Goal: Navigation & Orientation: Find specific page/section

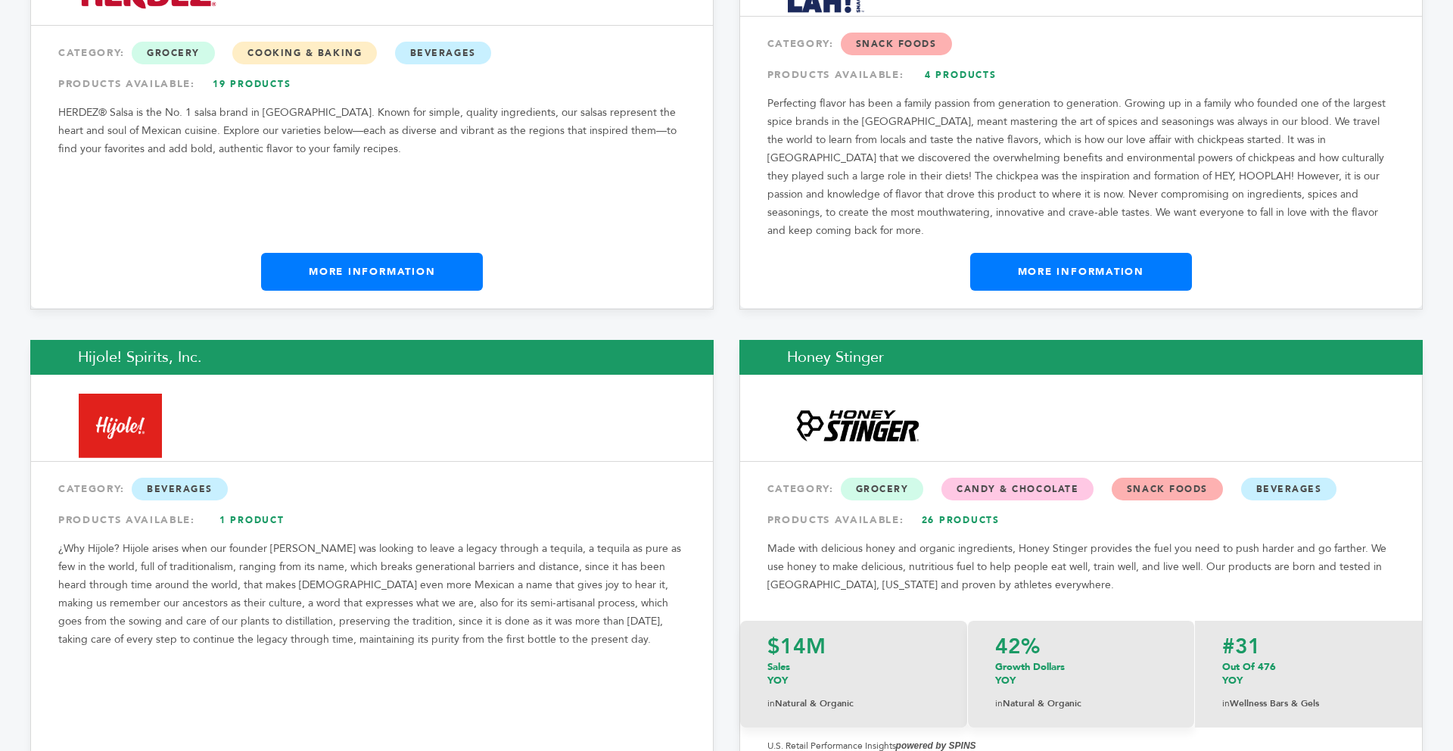
scroll to position [10898, 0]
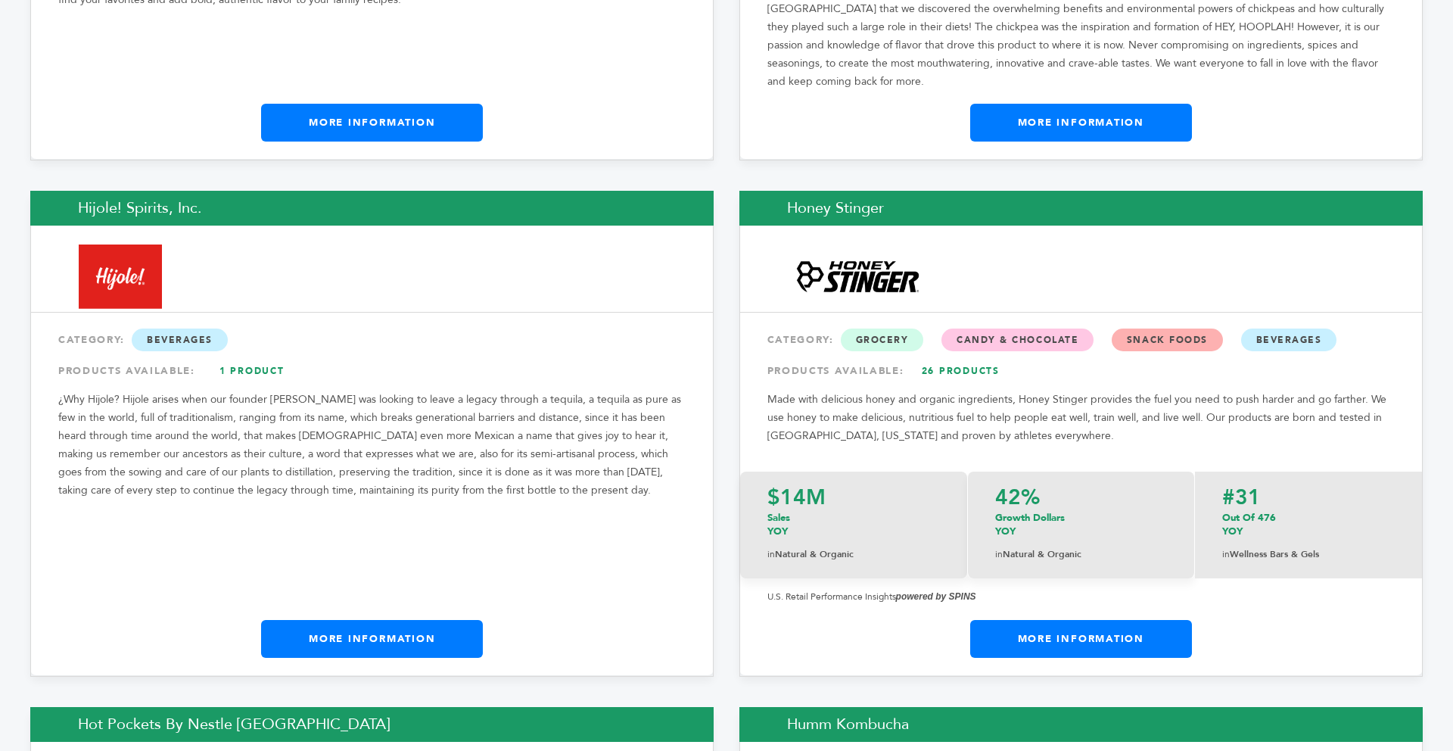
drag, startPoint x: 1450, startPoint y: 14, endPoint x: 1452, endPoint y: 311, distance: 297.4
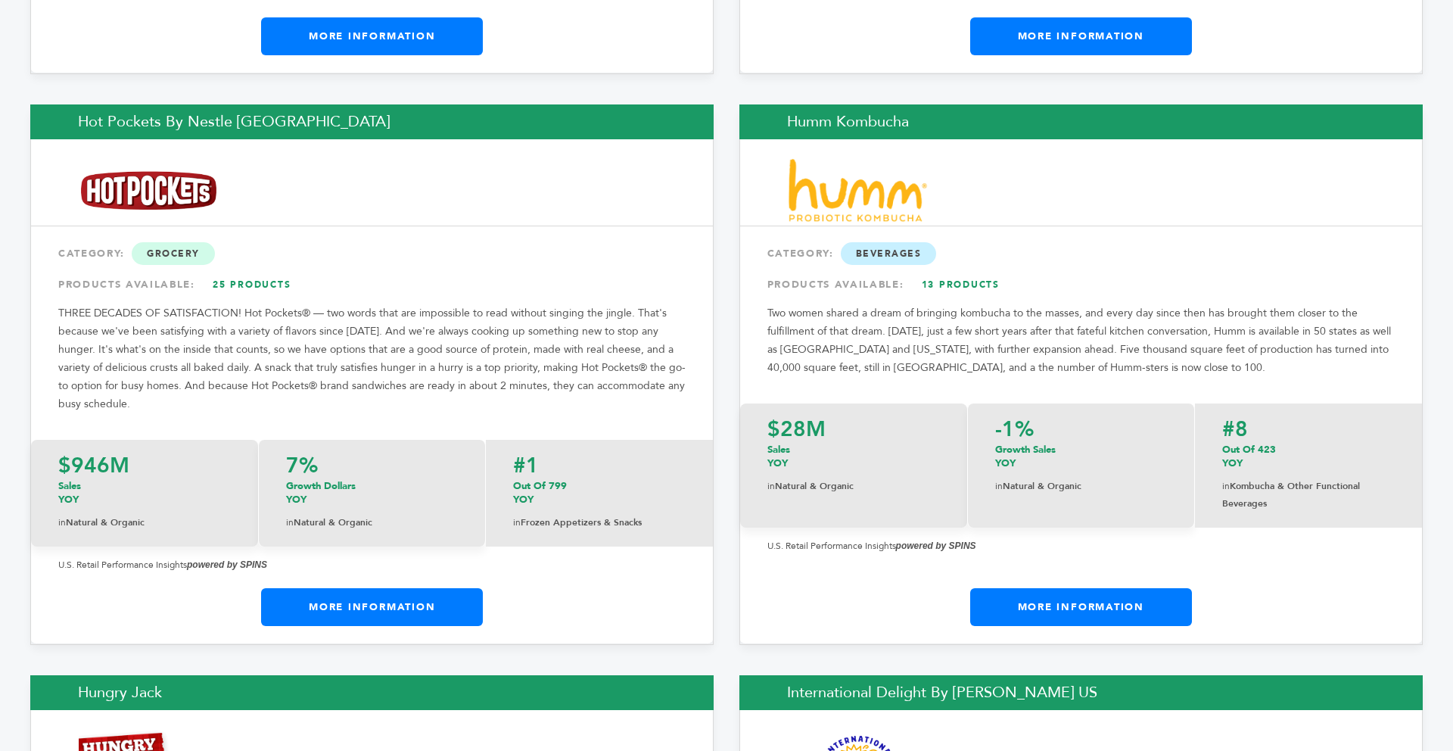
scroll to position [11504, 0]
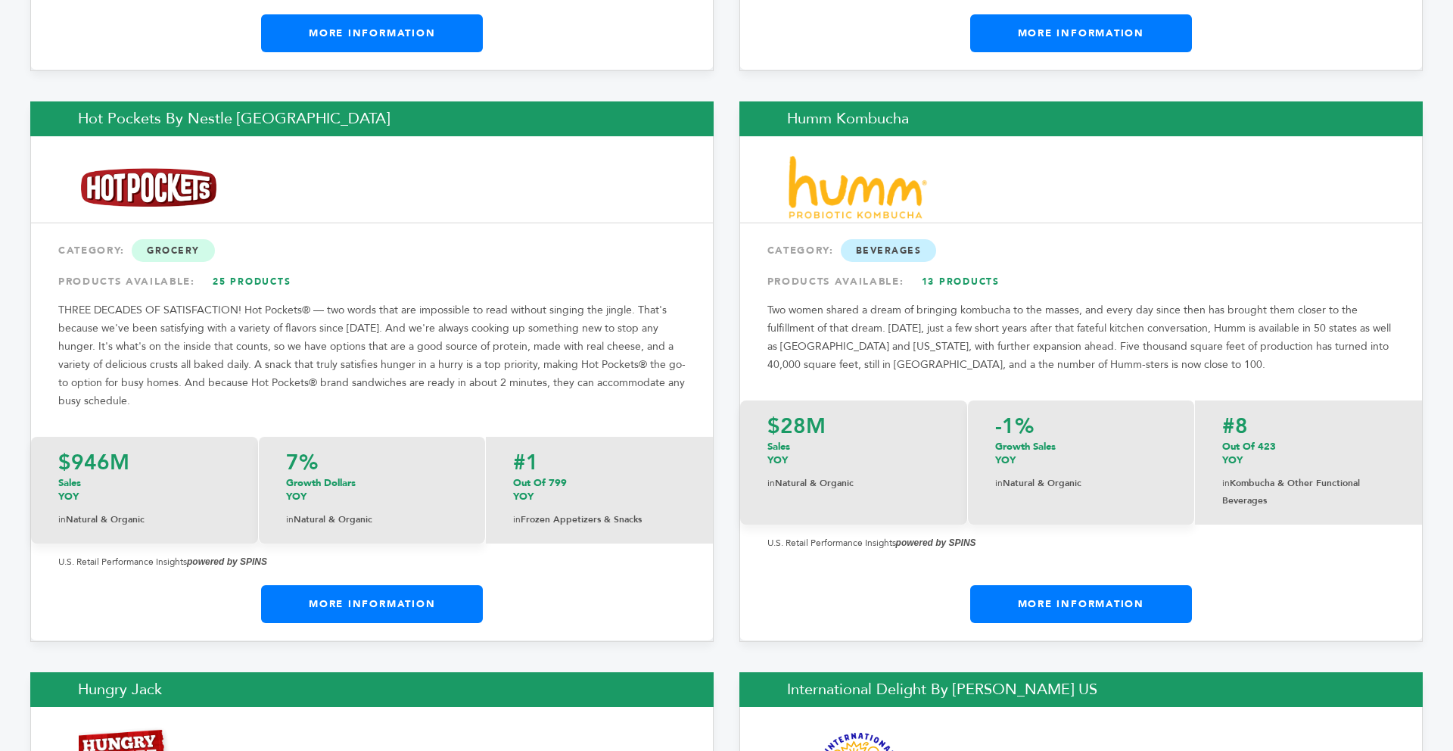
click at [360, 585] on link "More Information" at bounding box center [372, 604] width 222 height 38
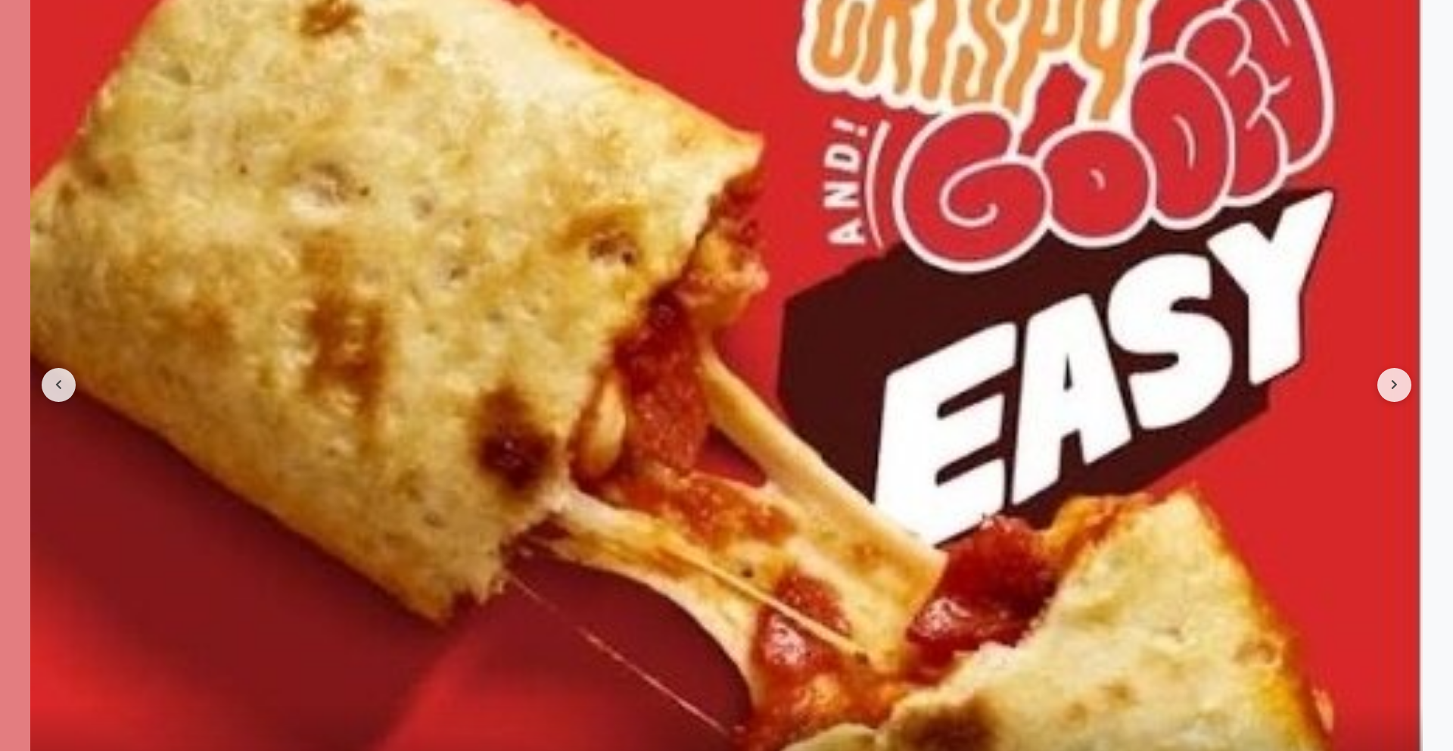
scroll to position [1695, 0]
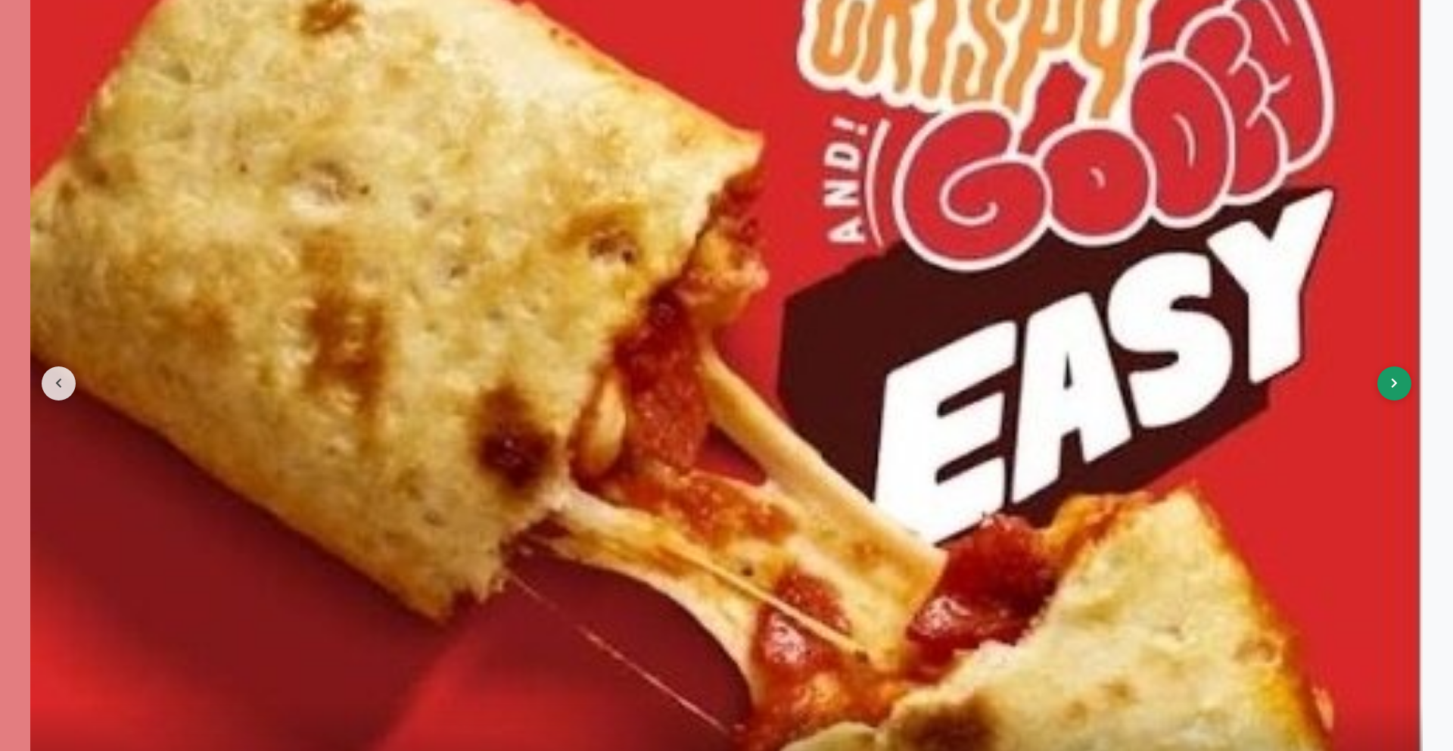
click at [1392, 387] on icon at bounding box center [1394, 383] width 7 height 11
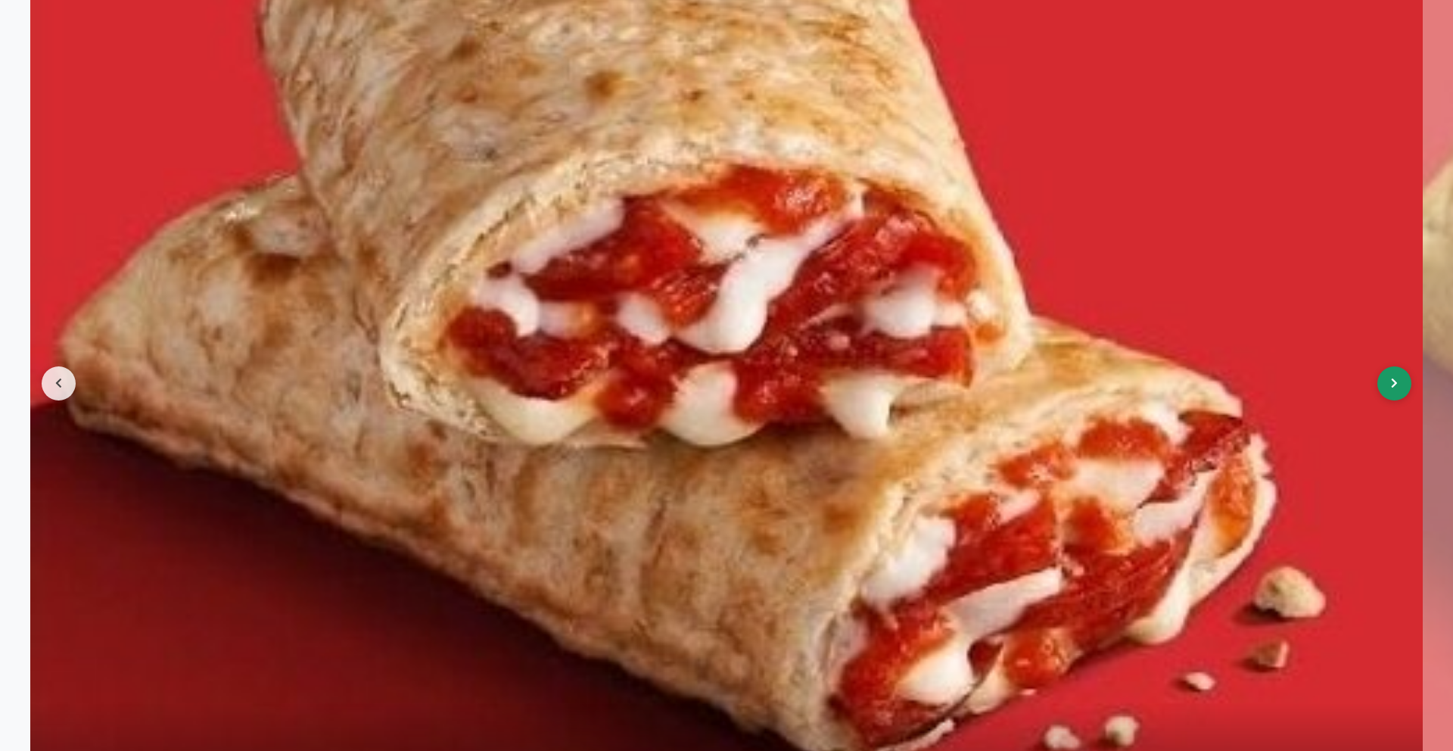
click at [1392, 387] on icon at bounding box center [1394, 383] width 7 height 11
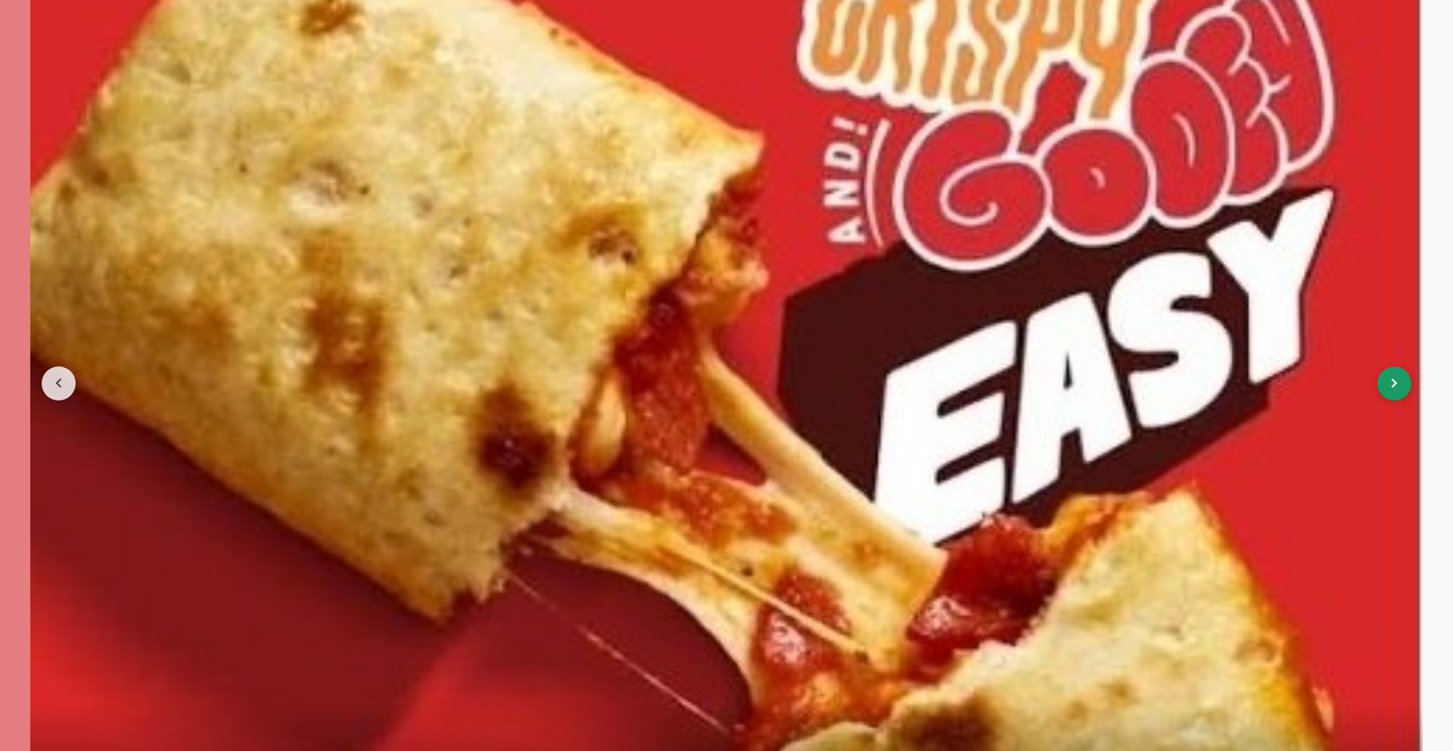
click at [1392, 387] on icon at bounding box center [1394, 383] width 7 height 11
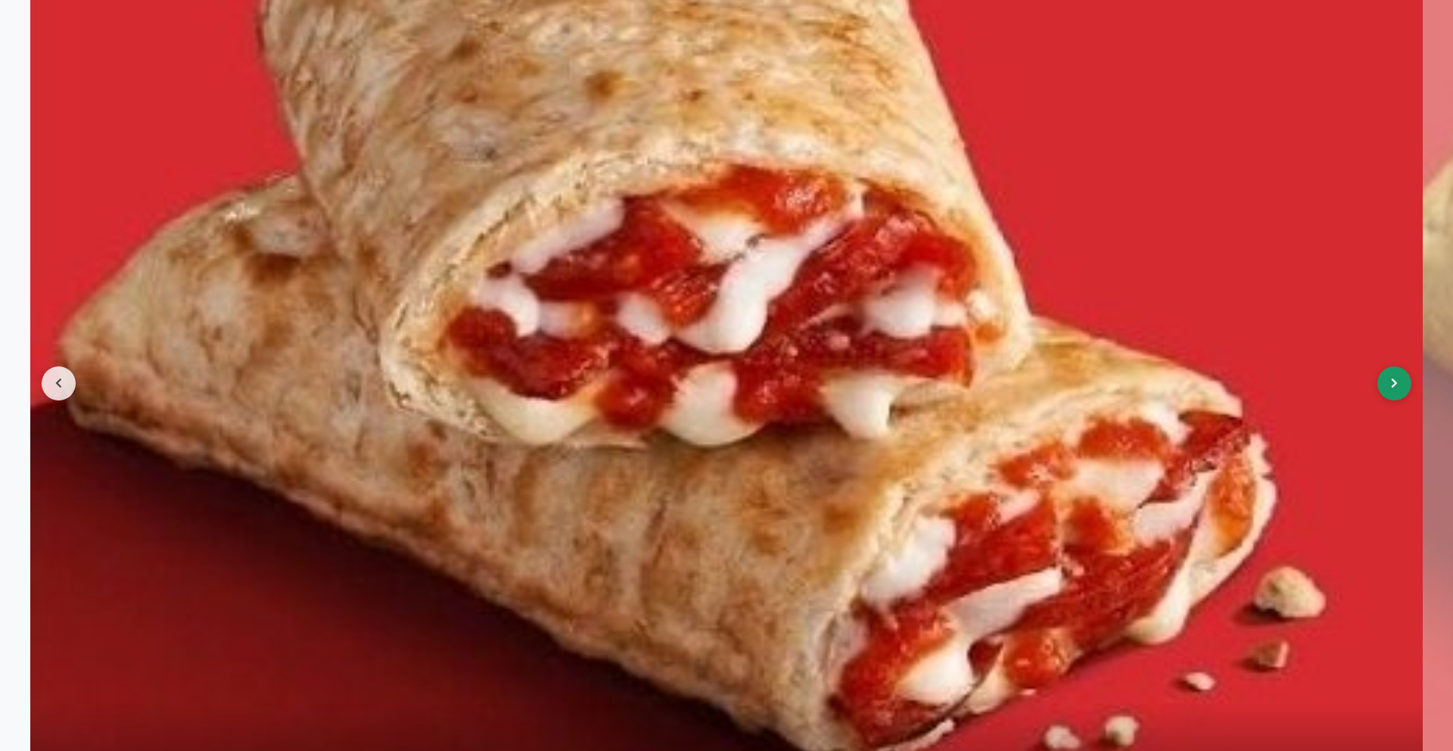
click at [1392, 387] on icon at bounding box center [1394, 383] width 7 height 11
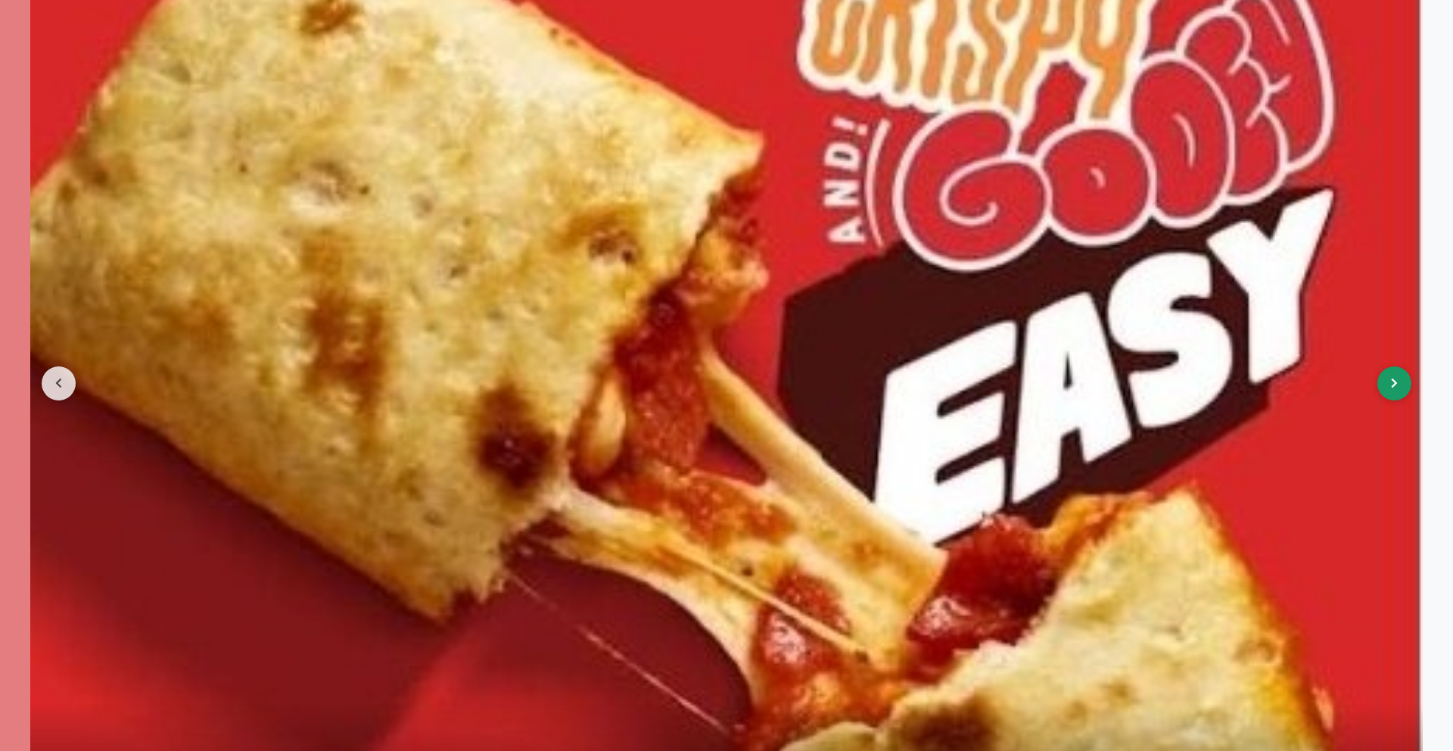
click at [1392, 387] on icon at bounding box center [1394, 383] width 7 height 11
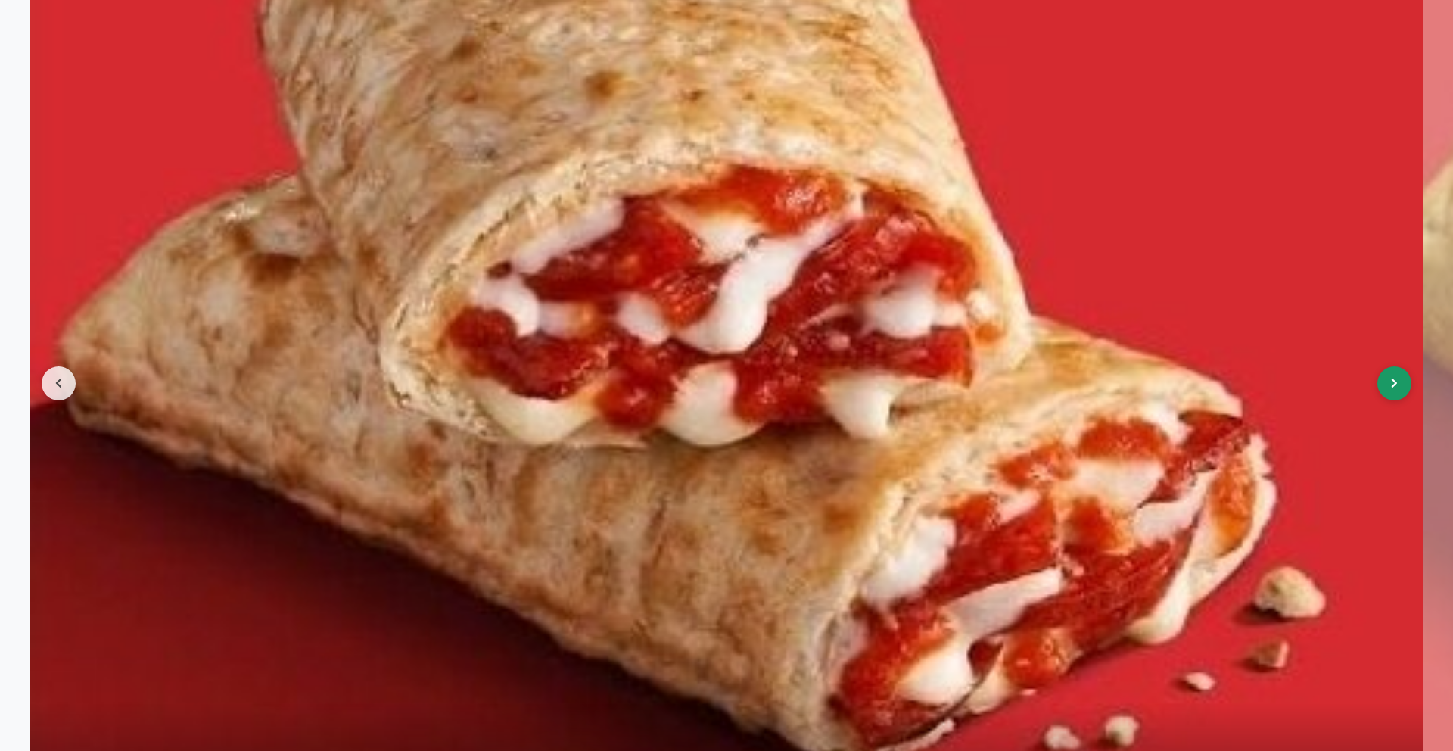
click at [1392, 387] on icon at bounding box center [1394, 383] width 7 height 11
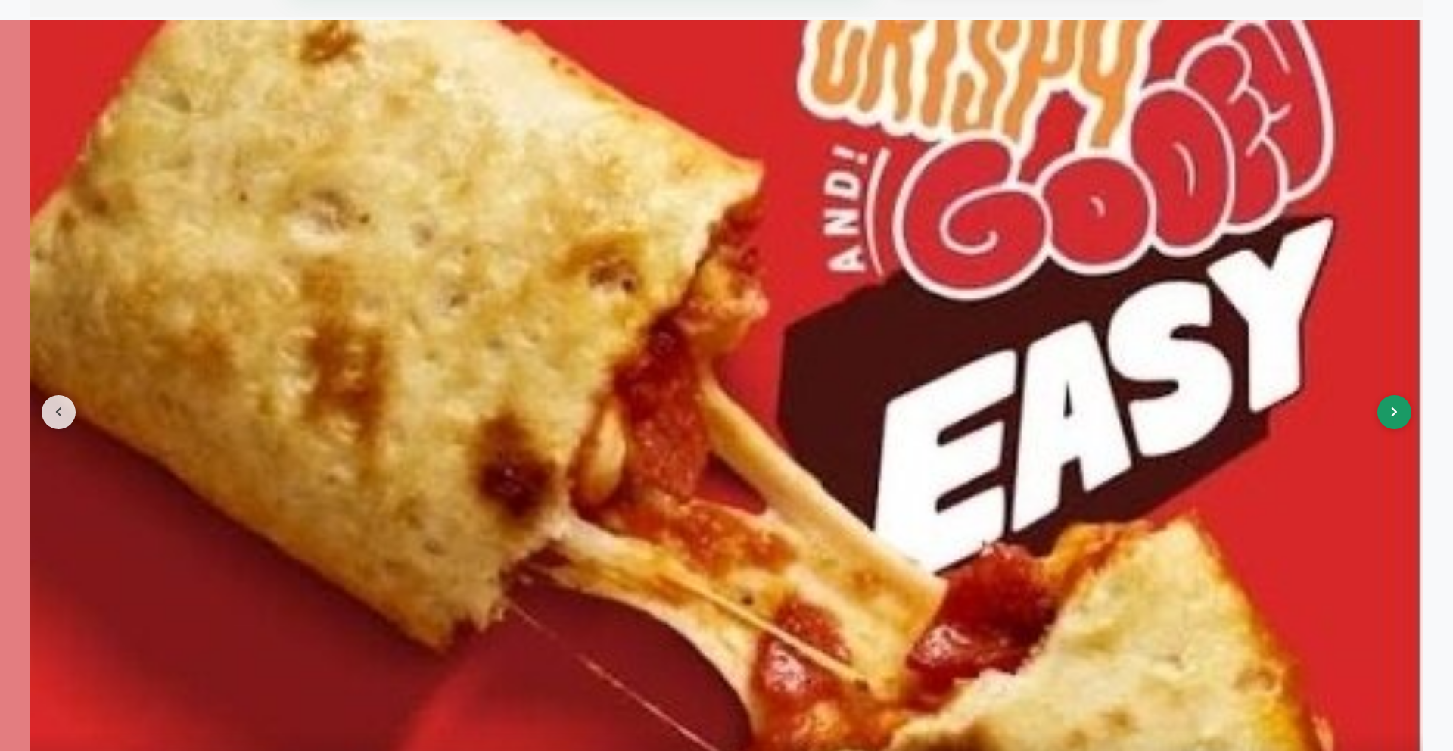
scroll to position [1665, 0]
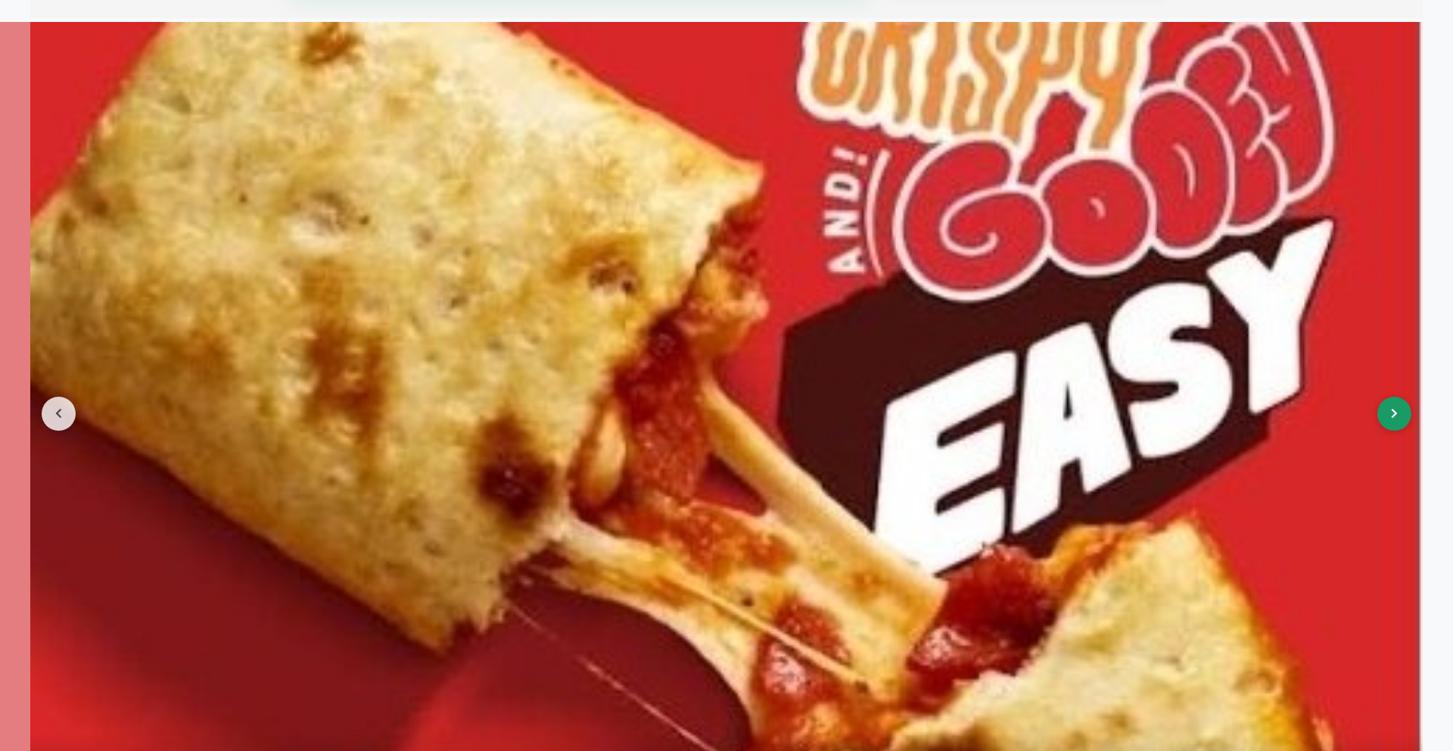
click at [1386, 418] on button at bounding box center [1394, 414] width 34 height 34
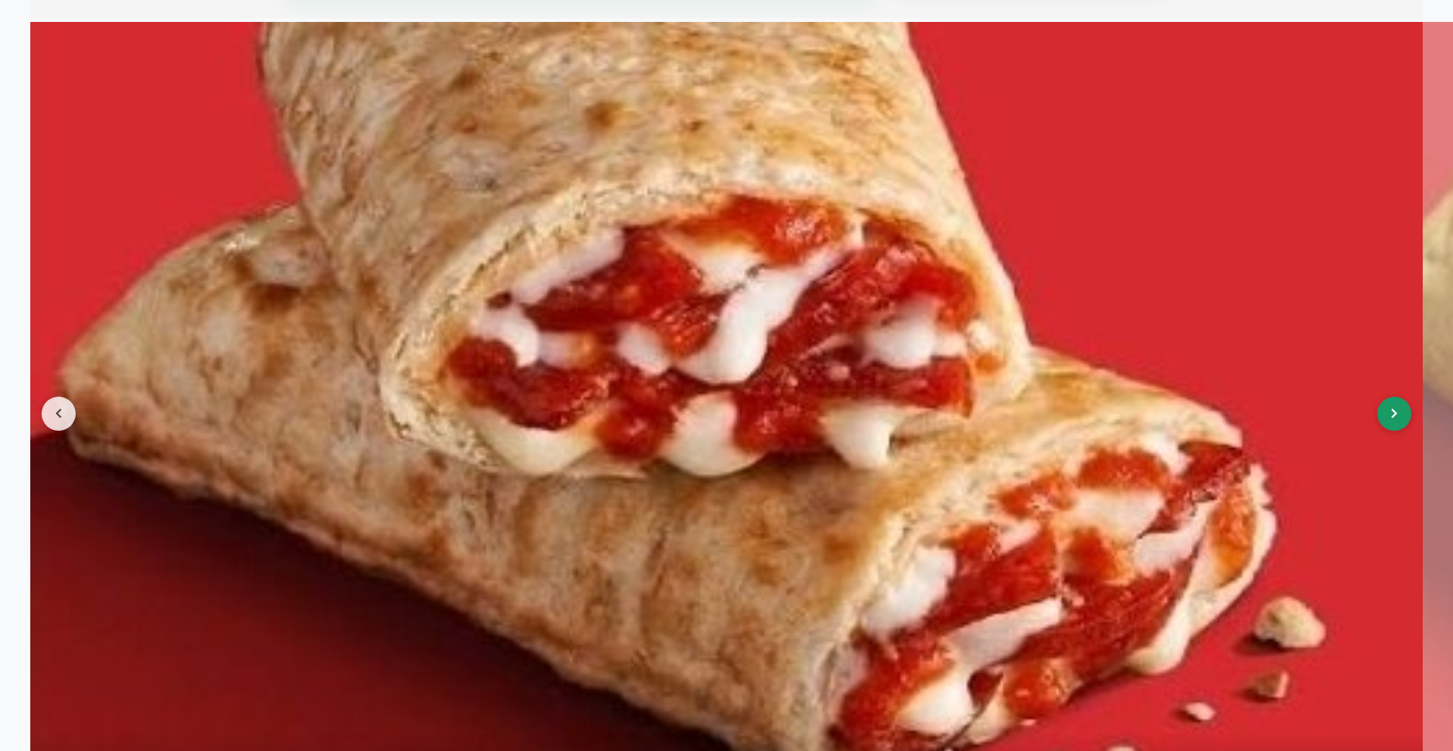
click at [1386, 418] on button at bounding box center [1394, 414] width 34 height 34
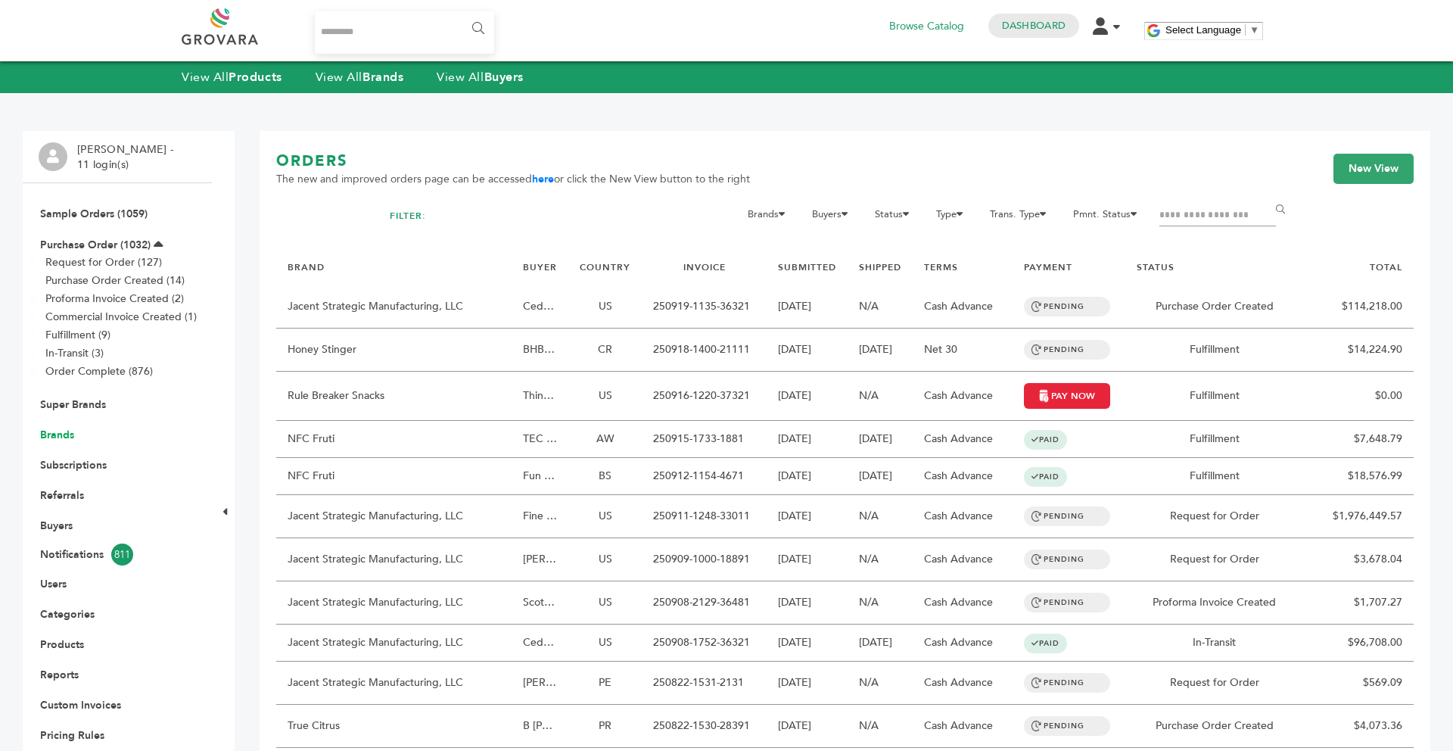
click at [65, 433] on link "Brands" at bounding box center [57, 435] width 34 height 14
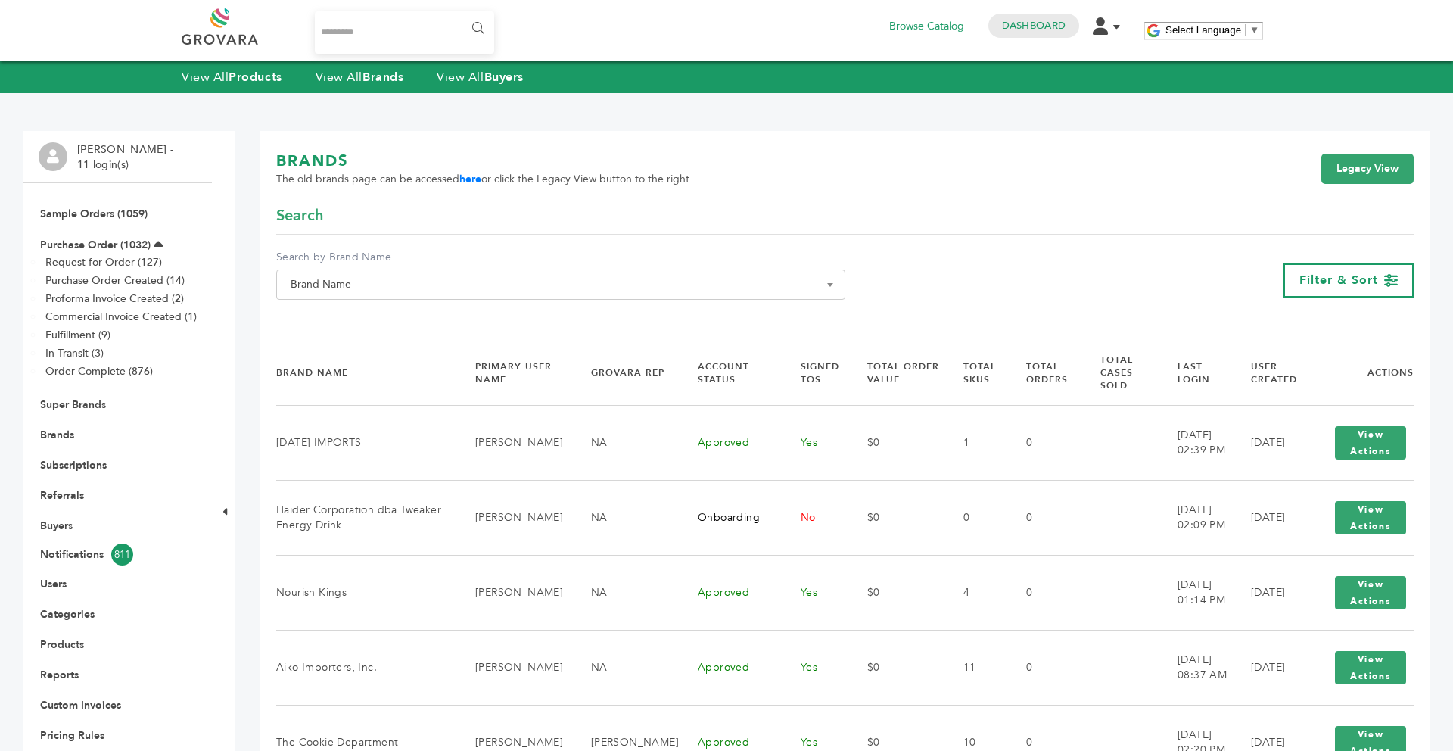
click at [360, 294] on span "Brand Name" at bounding box center [561, 284] width 552 height 21
click at [360, 321] on input "Search" at bounding box center [561, 312] width 562 height 19
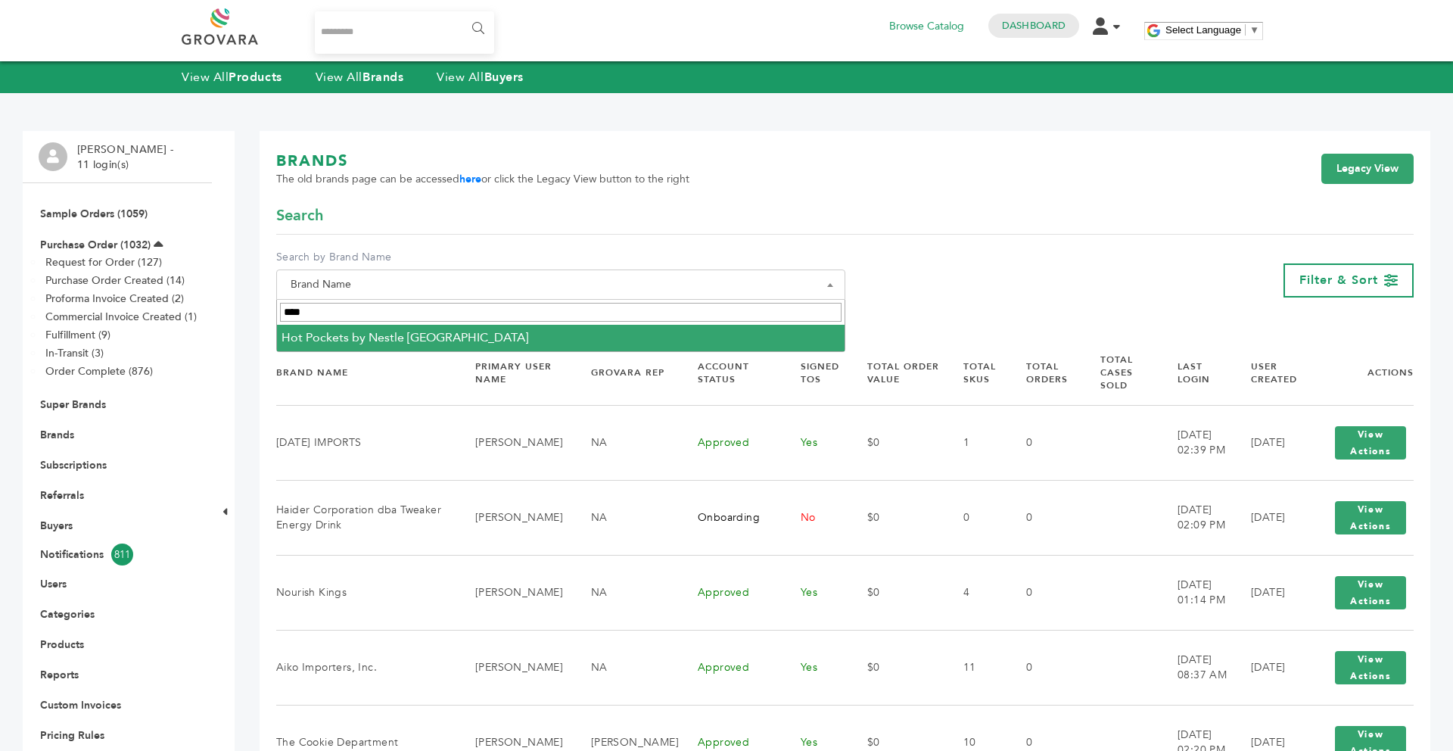
type input "***"
select select "**********"
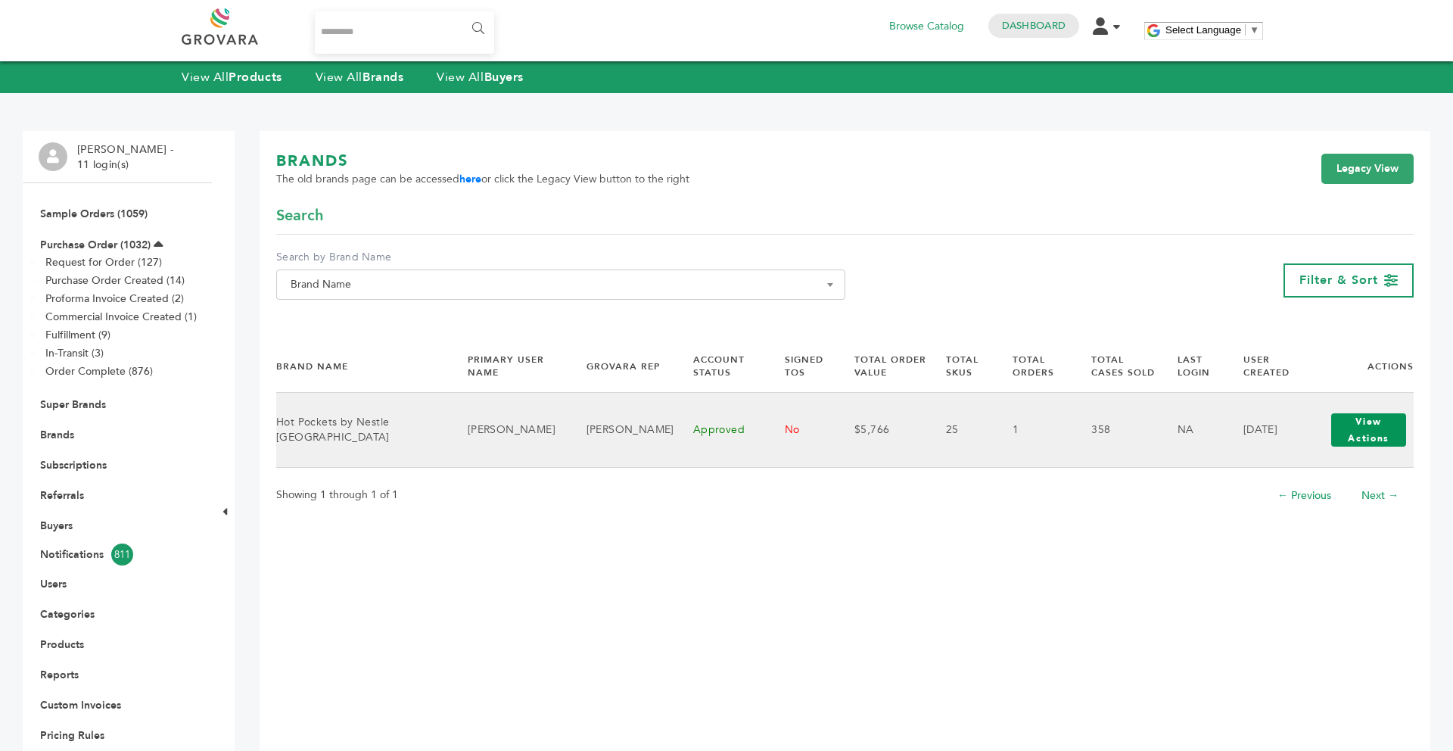
click at [1386, 433] on button "View Actions" at bounding box center [1368, 429] width 75 height 33
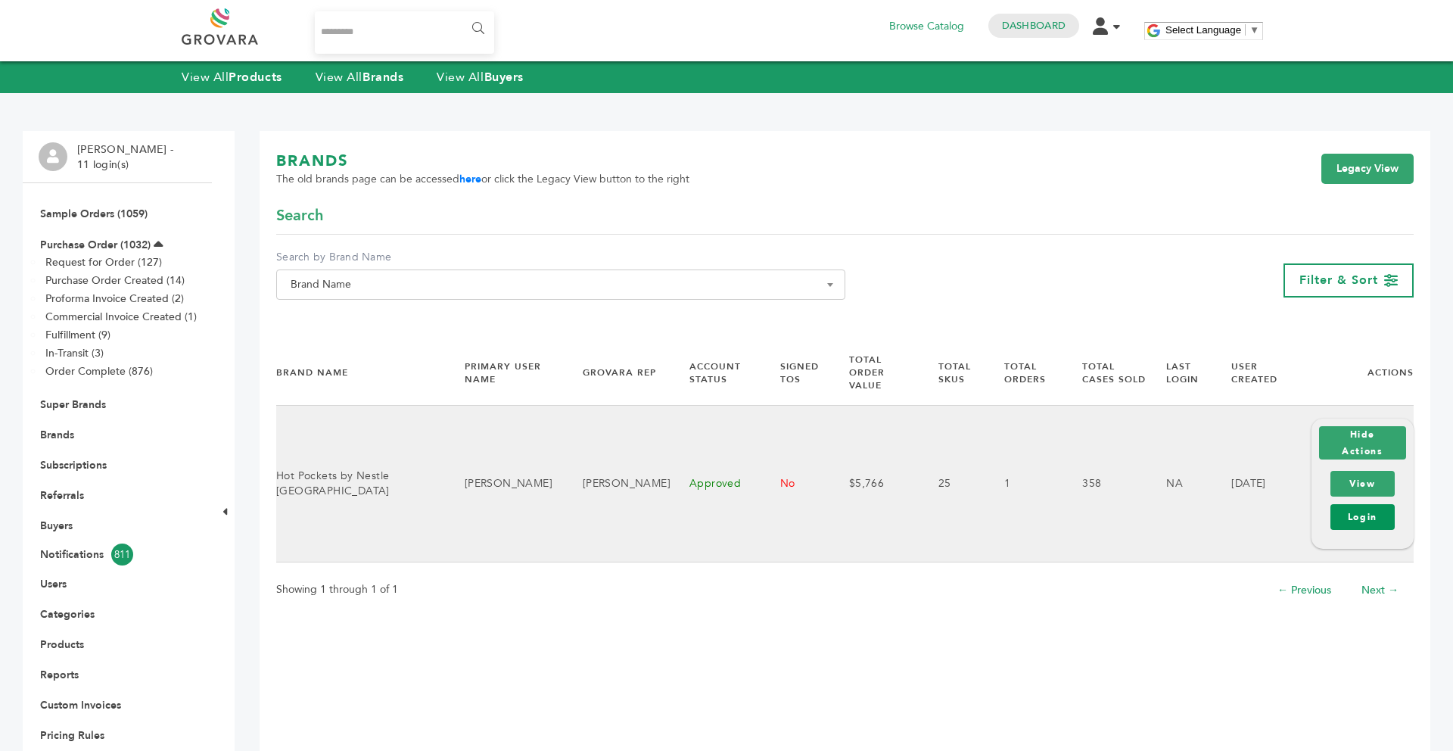
click at [1361, 509] on link "Login" at bounding box center [1362, 517] width 64 height 26
